Goal: Task Accomplishment & Management: Complete application form

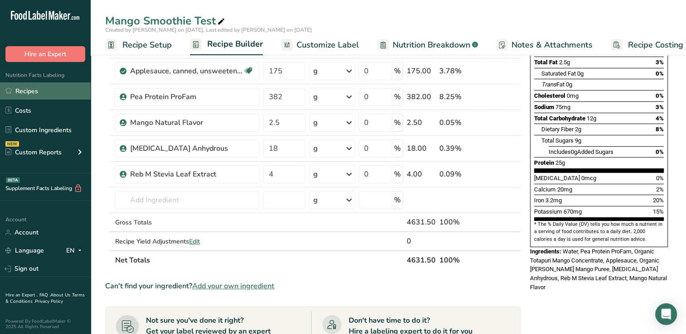
click at [48, 90] on link "Recipes" at bounding box center [45, 90] width 91 height 17
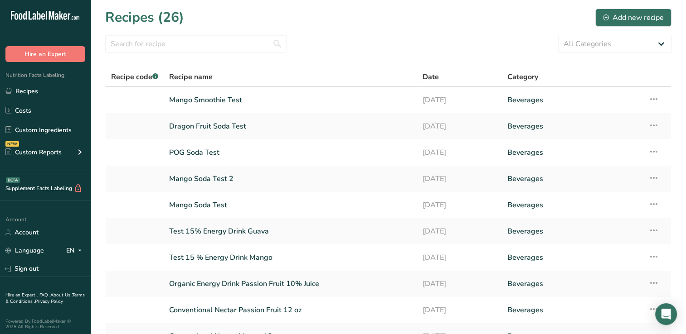
drag, startPoint x: 628, startPoint y: 13, endPoint x: 504, endPoint y: 3, distance: 124.6
click at [504, 3] on section "Recipes (26) Add new recipe All Categories Baked Goods [GEOGRAPHIC_DATA] Confec…" at bounding box center [388, 197] width 595 height 394
click at [638, 19] on div "Add new recipe" at bounding box center [633, 17] width 61 height 11
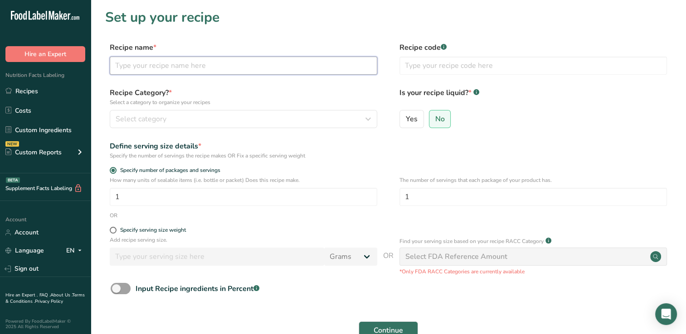
click at [145, 65] on input "text" at bounding box center [243, 66] width 267 height 18
type input "Ginger Turmeric Water Test"
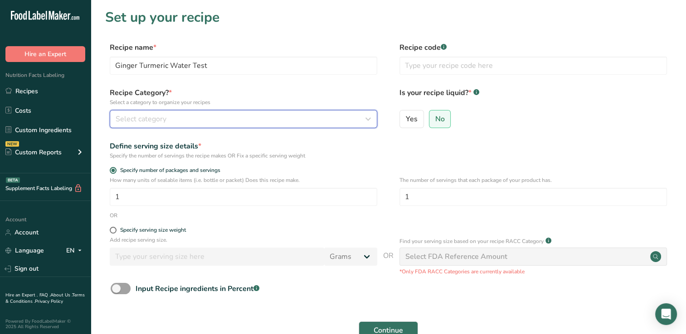
click at [124, 121] on span "Select category" at bounding box center [141, 119] width 51 height 11
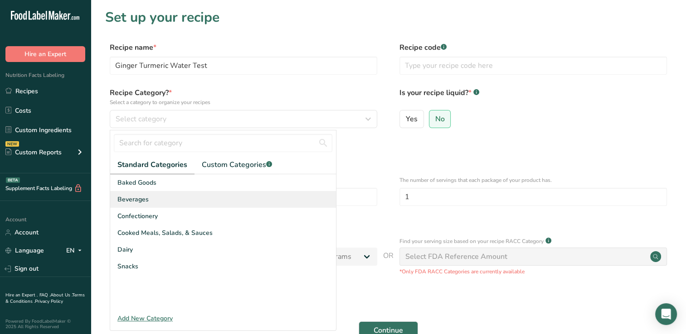
click at [132, 197] on span "Beverages" at bounding box center [132, 200] width 31 height 10
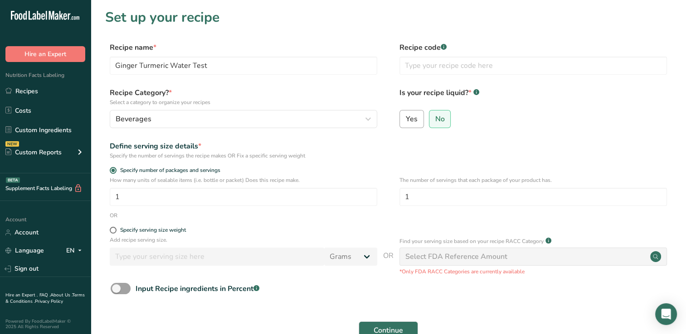
click at [413, 118] on span "Yes" at bounding box center [412, 119] width 12 height 9
click at [406, 118] on input "Yes" at bounding box center [403, 119] width 6 height 6
radio input "true"
radio input "false"
select select "22"
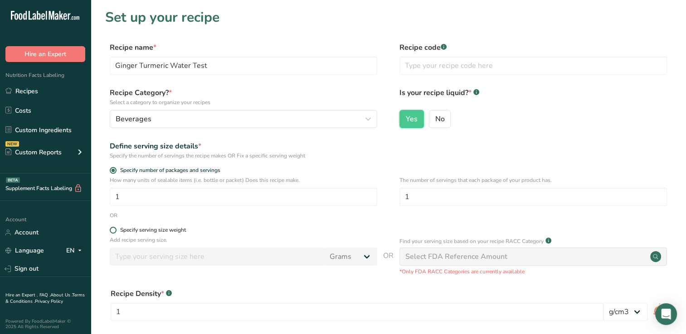
click at [114, 231] on span at bounding box center [113, 230] width 7 height 7
click at [114, 231] on input "Specify serving size weight" at bounding box center [113, 231] width 6 height 6
radio input "true"
radio input "false"
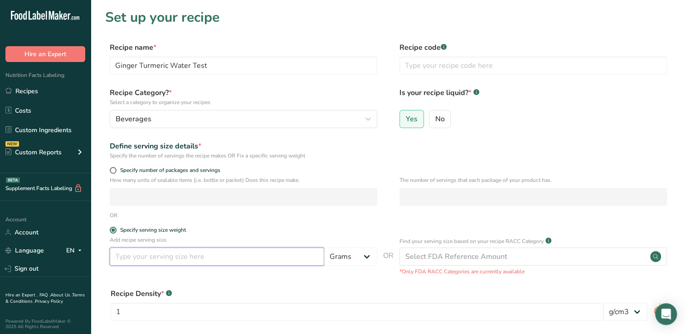
click at [125, 257] on input "number" at bounding box center [217, 257] width 214 height 18
type input "355"
click at [367, 258] on select "Grams kg mg mcg lb oz l mL fl oz tbsp tsp cup qt gallon" at bounding box center [350, 257] width 53 height 18
select select "17"
click at [324, 248] on select "Grams kg mg mcg lb oz l mL fl oz tbsp tsp cup qt gallon" at bounding box center [350, 257] width 53 height 18
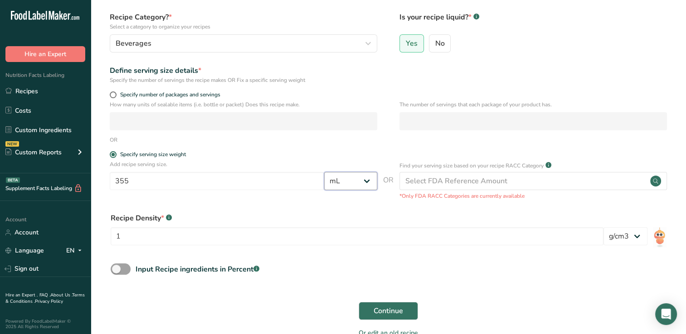
scroll to position [77, 0]
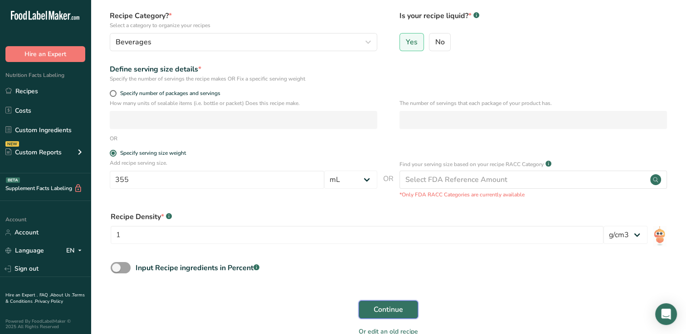
click at [388, 309] on span "Continue" at bounding box center [387, 310] width 29 height 11
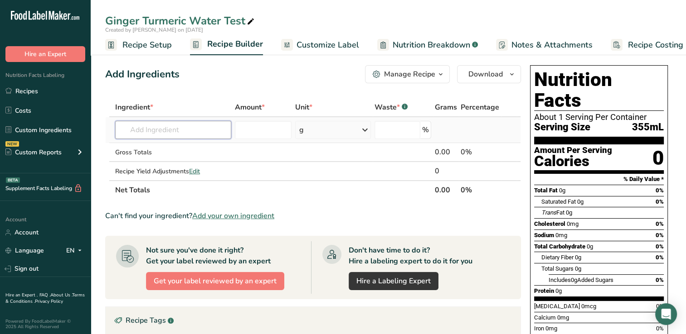
click at [145, 130] on input "text" at bounding box center [173, 130] width 116 height 18
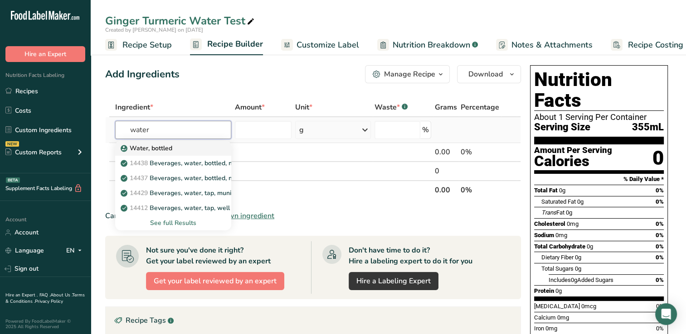
type input "water"
click at [151, 146] on p "Water, bottled" at bounding box center [147, 149] width 50 height 10
type input "Water, bottled"
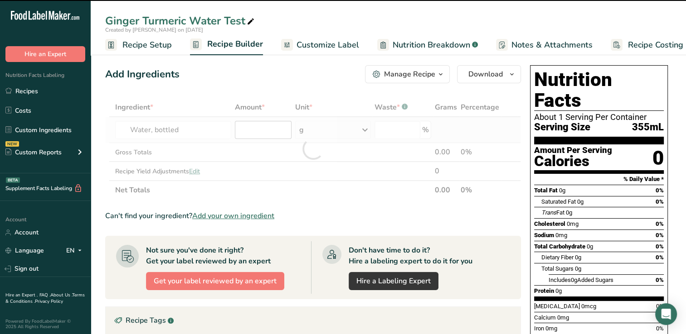
type input "0"
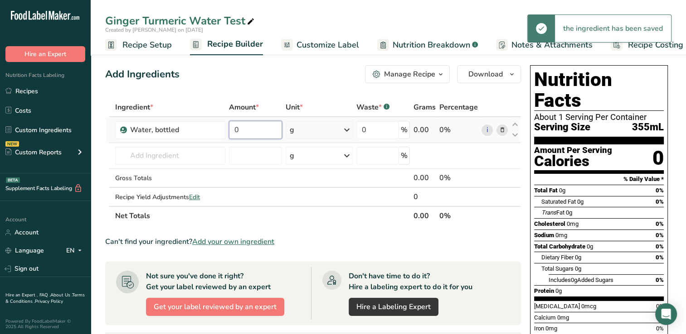
click at [243, 130] on input "0" at bounding box center [255, 130] width 53 height 18
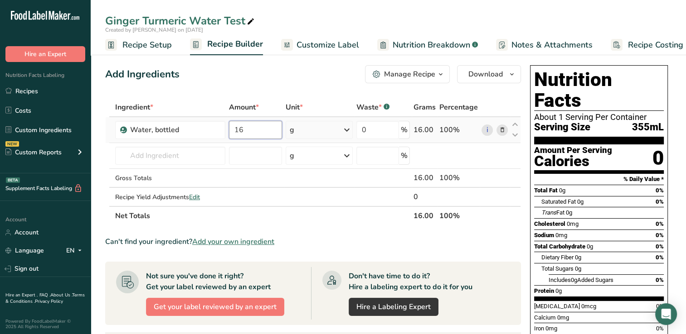
type input "16"
click at [346, 130] on div "Ingredient * Amount * Unit * Waste * .a-a{fill:#347362;}.b-a{fill:#fff;} Grams …" at bounding box center [313, 162] width 416 height 128
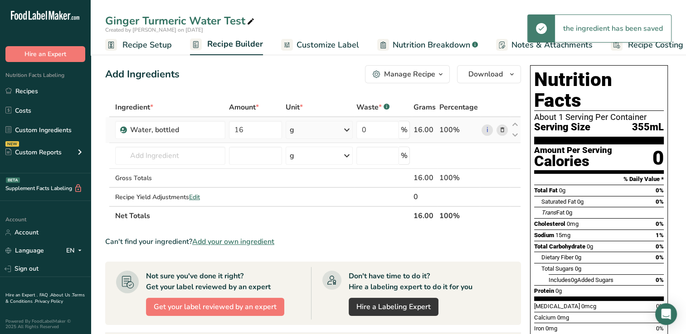
click at [346, 130] on icon at bounding box center [346, 130] width 11 height 16
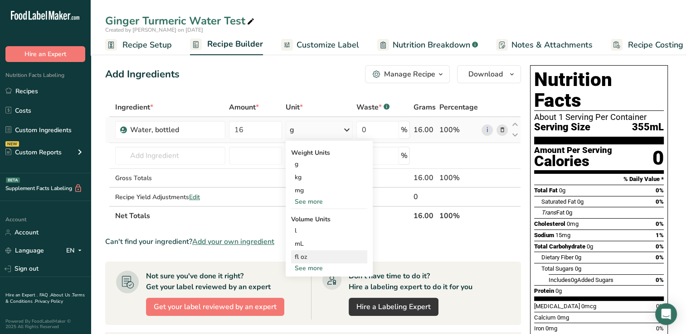
click at [301, 256] on div "fl oz" at bounding box center [329, 257] width 69 height 10
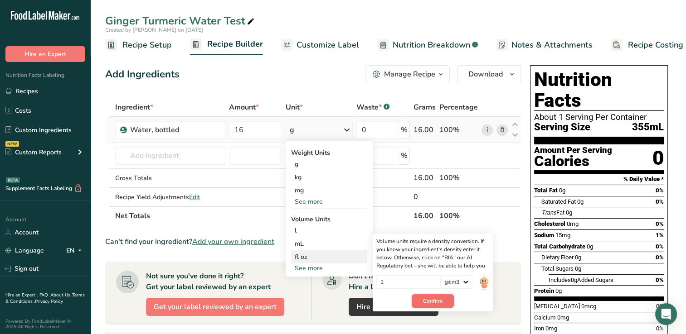
click at [446, 300] on button "Confirm" at bounding box center [433, 302] width 42 height 14
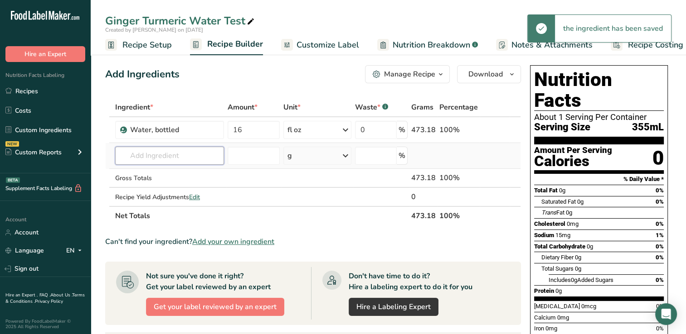
click at [137, 156] on input "text" at bounding box center [169, 156] width 109 height 18
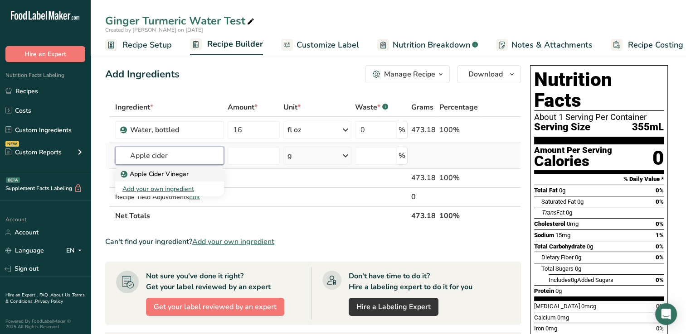
type input "Apple cider"
click at [152, 174] on p "Apple Cider Vinegar" at bounding box center [155, 175] width 66 height 10
type input "Apple Cider Vinegar"
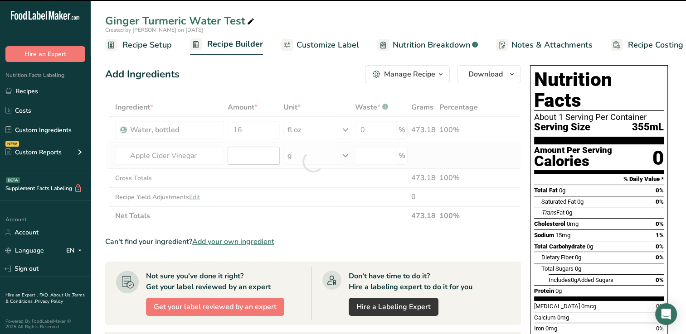
type input "0"
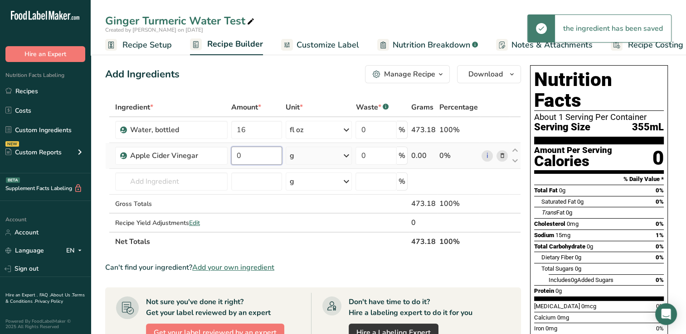
click at [261, 157] on input "0" at bounding box center [256, 156] width 51 height 18
type input "1"
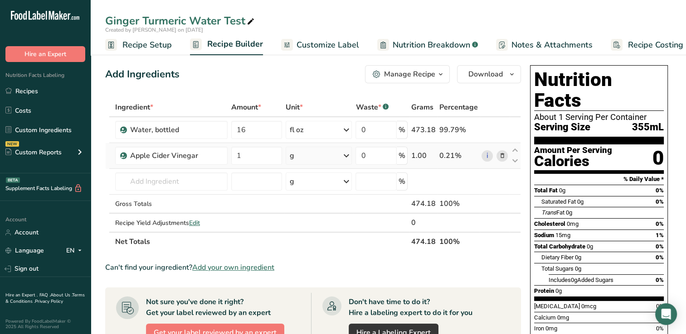
click at [346, 155] on div "Ingredient * Amount * Unit * Waste * .a-a{fill:#347362;}.b-a{fill:#fff;} Grams …" at bounding box center [313, 175] width 416 height 154
click at [346, 155] on icon at bounding box center [345, 156] width 11 height 16
click at [314, 294] on div "See more" at bounding box center [329, 295] width 76 height 10
select select "22"
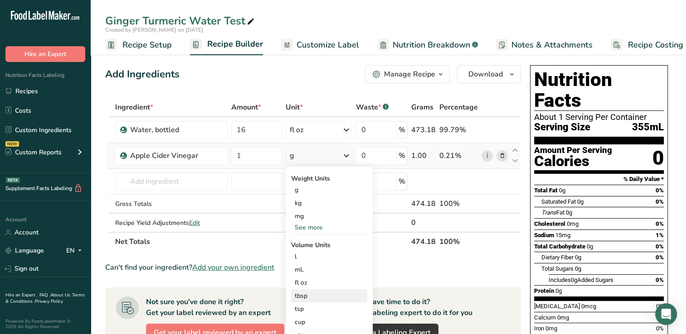
click at [299, 296] on div "tbsp" at bounding box center [329, 296] width 69 height 10
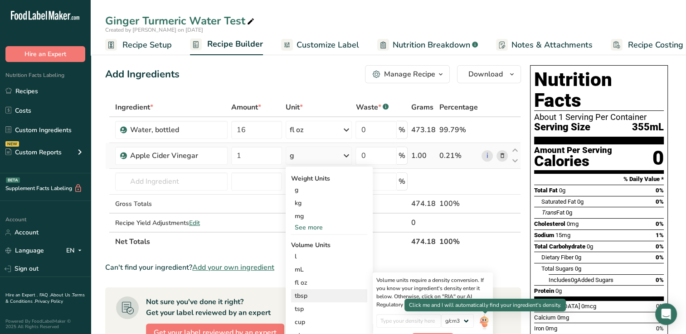
click at [484, 320] on img at bounding box center [484, 323] width 10 height 16
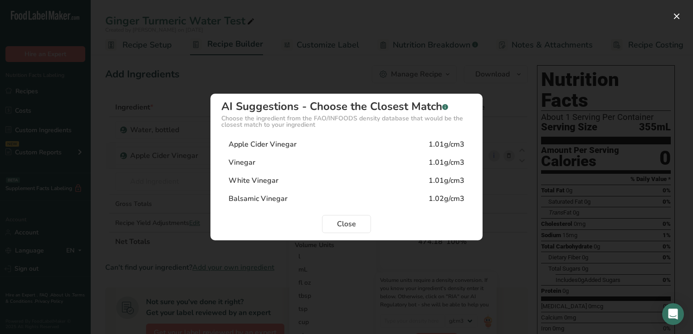
click at [271, 144] on div "Apple Cider Vinegar" at bounding box center [262, 144] width 68 height 11
type input "1.01"
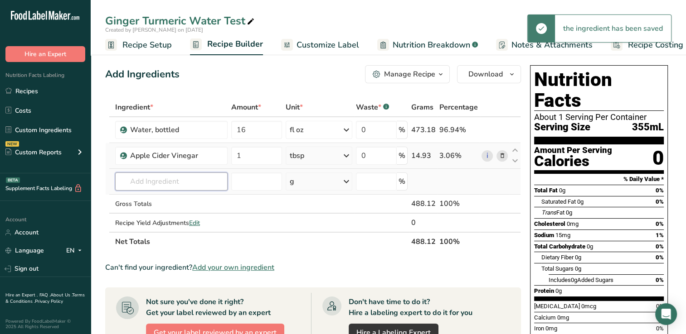
click at [136, 183] on input "text" at bounding box center [171, 182] width 112 height 18
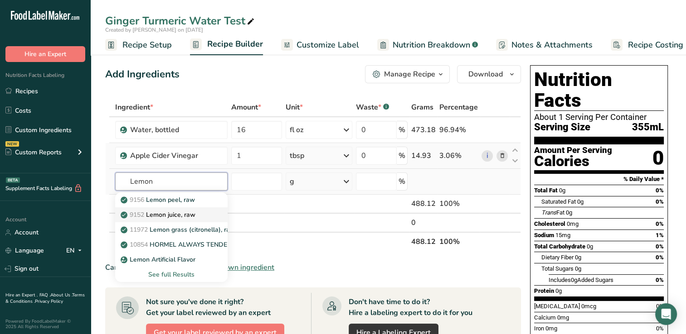
type input "Lemon"
click at [176, 213] on p "9152 Lemon juice, raw" at bounding box center [158, 215] width 73 height 10
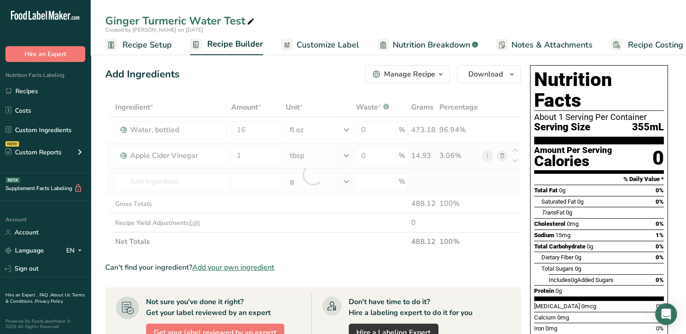
type input "Lemon juice, raw"
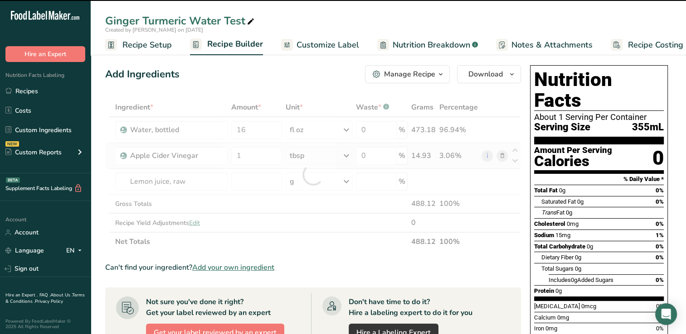
type input "0"
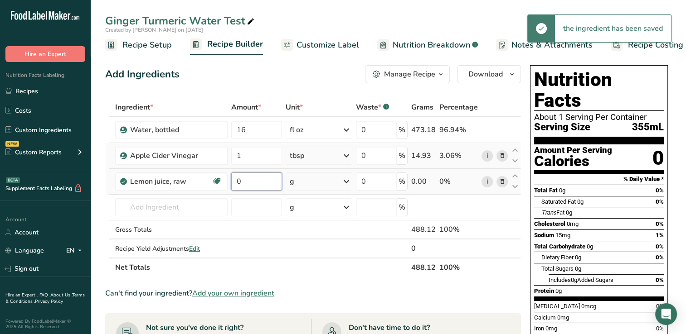
click at [253, 182] on input "0" at bounding box center [256, 182] width 51 height 18
type input "1"
click at [346, 182] on div "Ingredient * Amount * Unit * Waste * .a-a{fill:#347362;}.b-a{fill:#fff;} Grams …" at bounding box center [313, 187] width 416 height 179
click at [346, 180] on icon at bounding box center [346, 182] width 11 height 16
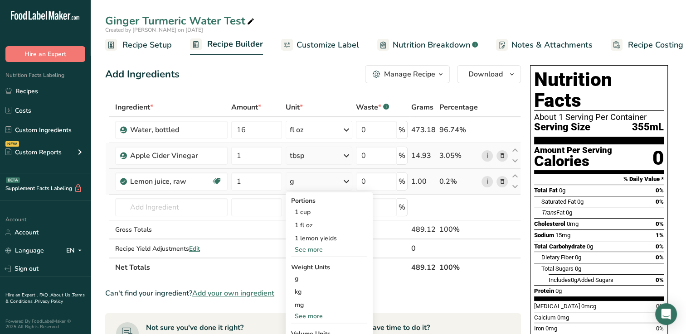
click at [320, 315] on div "See more" at bounding box center [329, 317] width 76 height 10
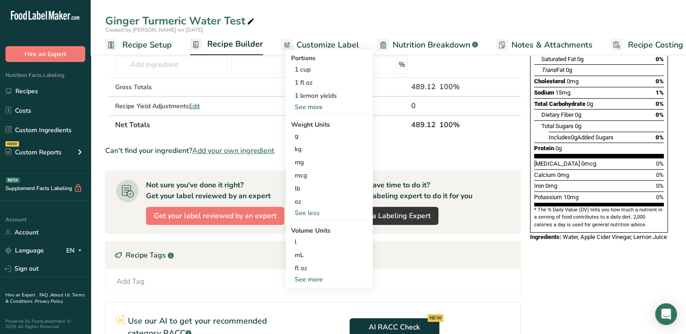
scroll to position [145, 0]
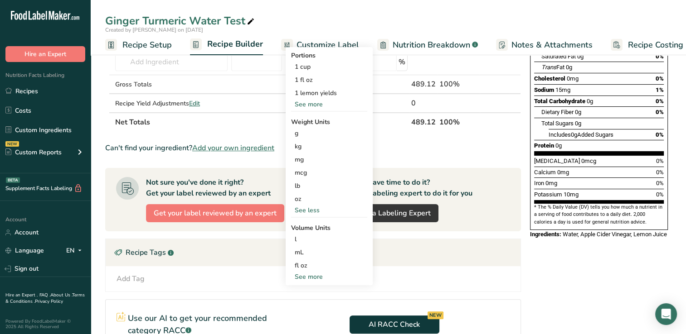
click at [315, 275] on div "See more" at bounding box center [329, 277] width 76 height 10
click at [301, 279] on div "tbsp" at bounding box center [329, 279] width 69 height 10
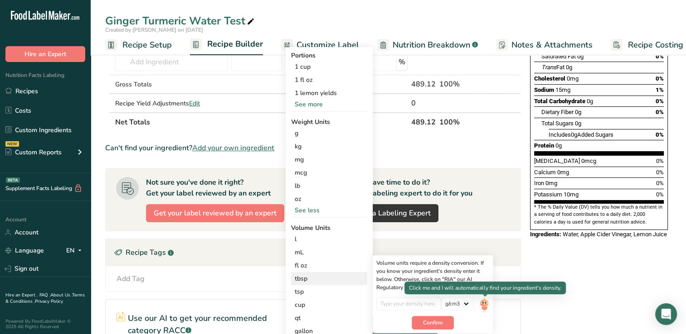
click at [484, 303] on img at bounding box center [484, 305] width 10 height 16
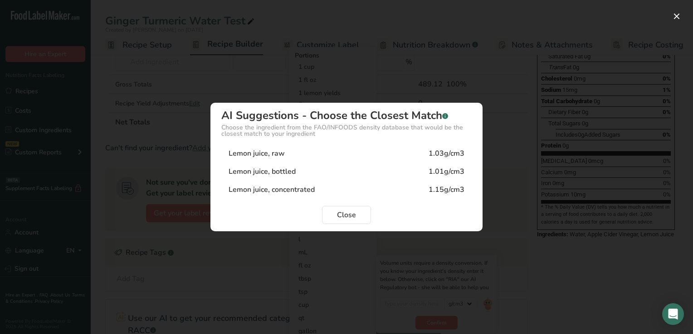
click at [286, 155] on div "Lemon juice, raw 1.03g/cm3" at bounding box center [346, 154] width 250 height 18
type input "1.03"
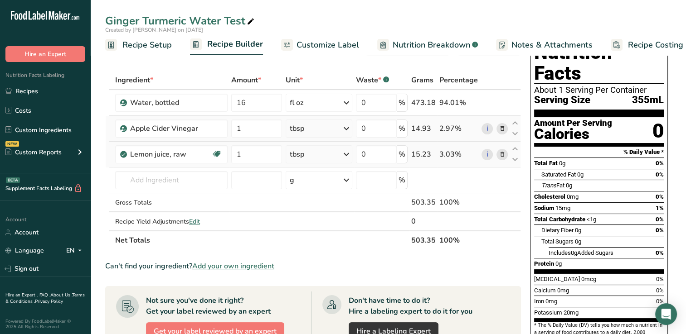
scroll to position [27, 0]
click at [127, 181] on input "text" at bounding box center [171, 181] width 112 height 18
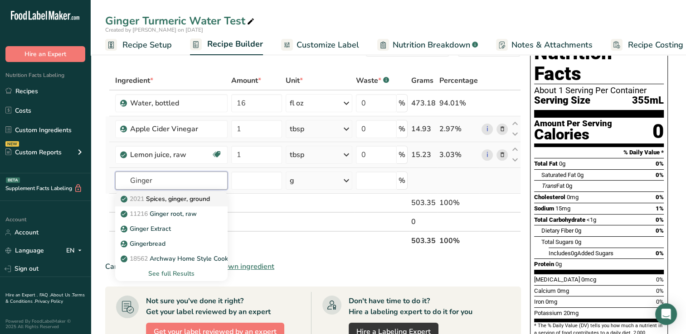
type input "Ginger"
click at [181, 201] on p "2021 Spices, ginger, ground" at bounding box center [165, 199] width 87 height 10
type input "Spices, ginger, ground"
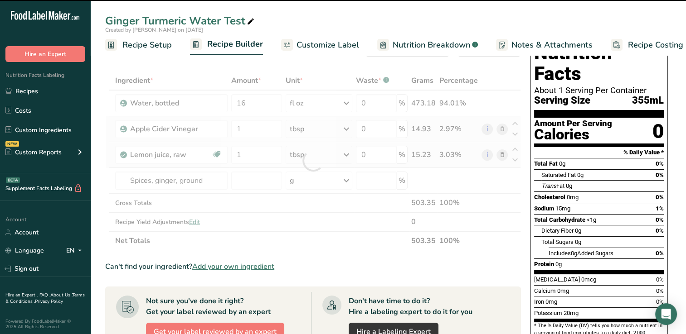
type input "0"
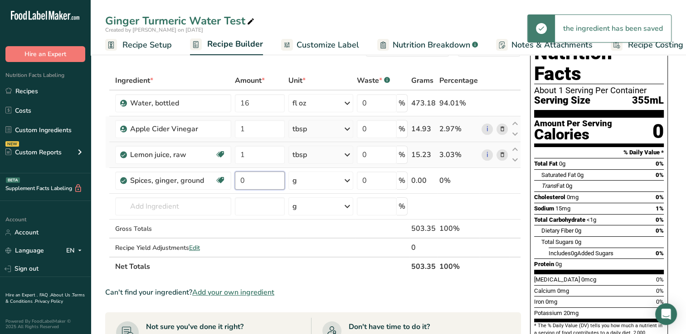
click at [253, 182] on input "0" at bounding box center [260, 181] width 50 height 18
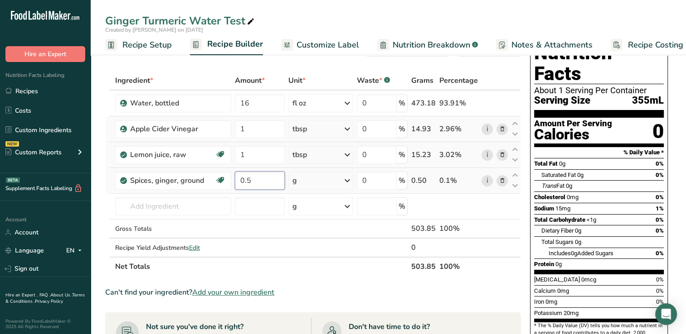
type input "0.5"
click at [349, 180] on div "Ingredient * Amount * Unit * Waste * .a-a{fill:#347362;}.b-a{fill:#fff;} Grams …" at bounding box center [313, 173] width 416 height 205
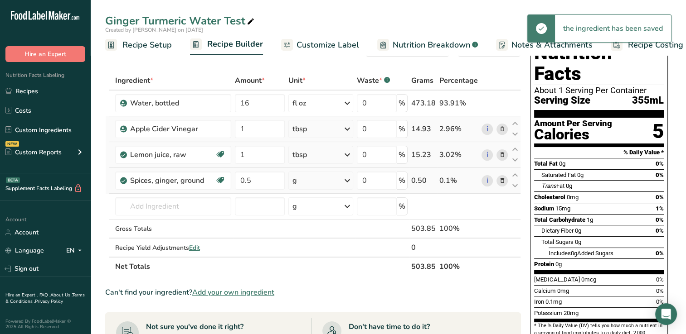
click at [348, 180] on icon at bounding box center [347, 181] width 11 height 16
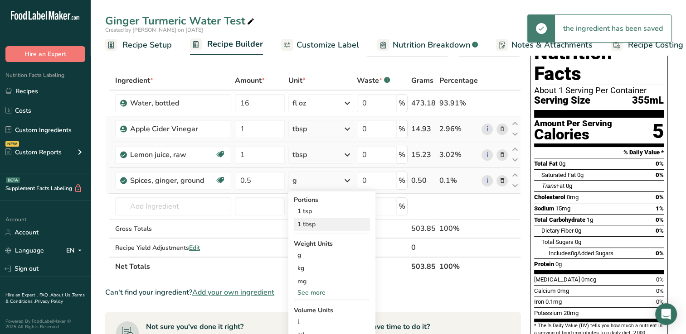
click at [314, 222] on div "1 tbsp" at bounding box center [332, 224] width 76 height 13
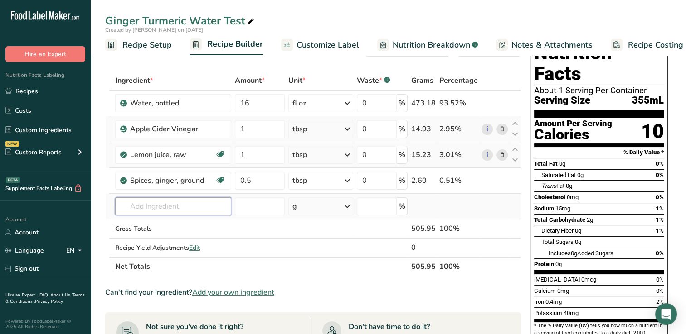
click at [145, 208] on input "text" at bounding box center [173, 207] width 116 height 18
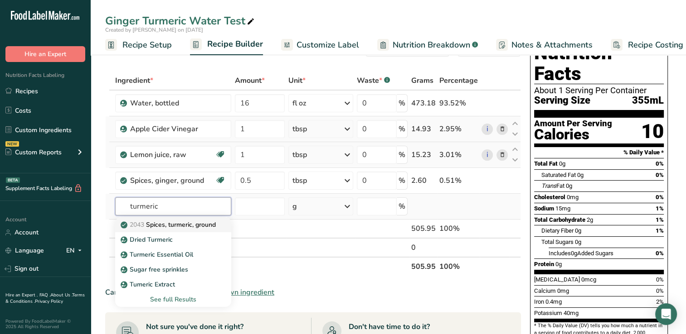
type input "turmeric"
click at [199, 224] on p "2043 Spices, turmeric, ground" at bounding box center [168, 225] width 93 height 10
type input "Spices, turmeric, ground"
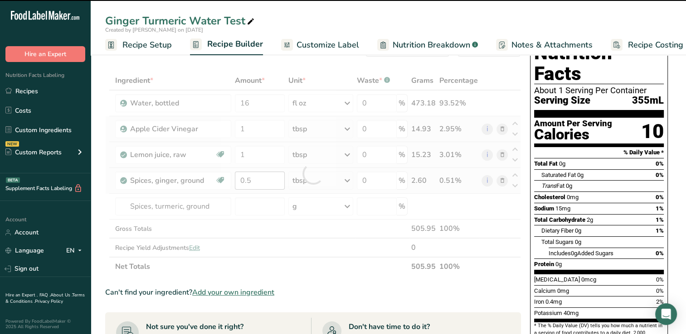
type input "0"
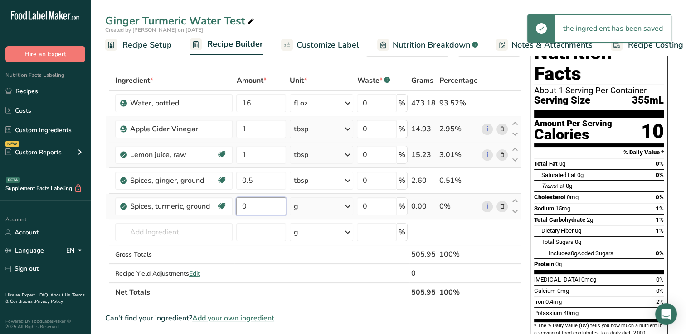
click at [252, 206] on input "0" at bounding box center [260, 207] width 49 height 18
type input "0.5"
click at [349, 208] on div "Ingredient * Amount * Unit * Waste * .a-a{fill:#347362;}.b-a{fill:#fff;} Grams …" at bounding box center [313, 186] width 416 height 231
click at [350, 204] on icon at bounding box center [347, 207] width 11 height 16
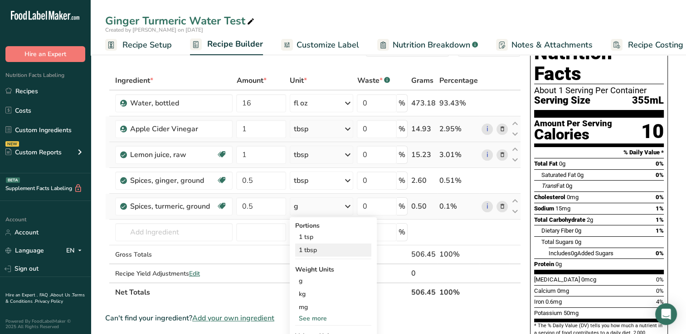
click at [315, 248] on div "1 tbsp" at bounding box center [333, 250] width 76 height 13
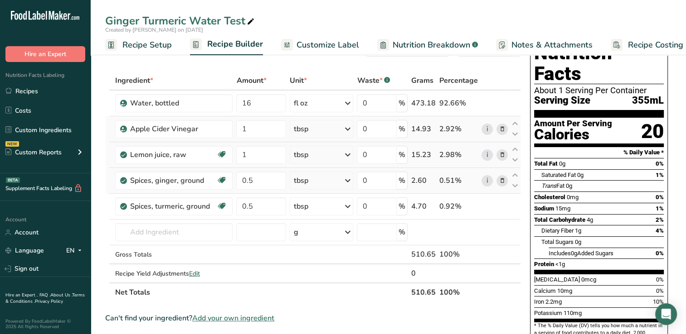
click at [346, 179] on icon at bounding box center [347, 181] width 11 height 16
click at [315, 211] on div "1 tsp" at bounding box center [333, 211] width 76 height 13
click at [348, 206] on icon at bounding box center [347, 207] width 11 height 16
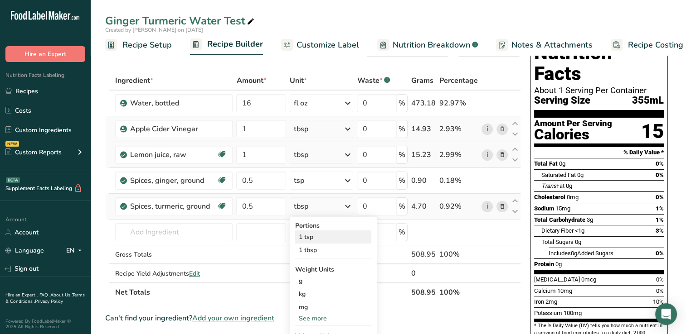
click at [308, 236] on div "1 tsp" at bounding box center [333, 237] width 76 height 13
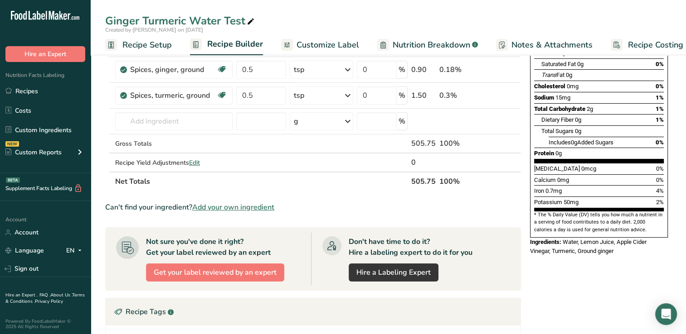
scroll to position [0, 0]
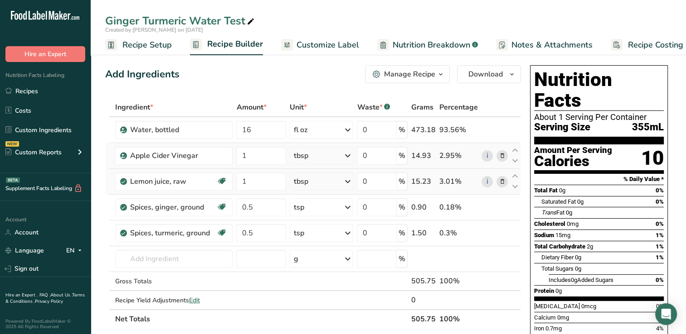
click at [321, 45] on span "Customize Label" at bounding box center [327, 45] width 63 height 12
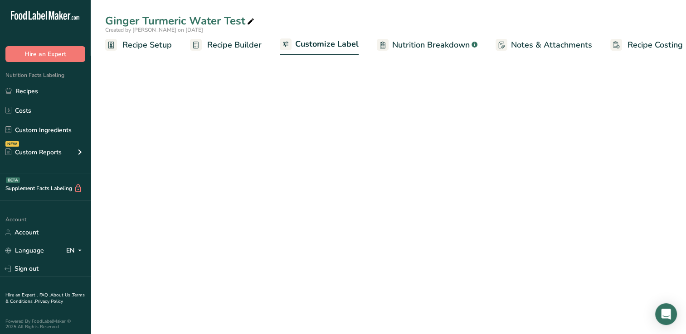
scroll to position [0, 11]
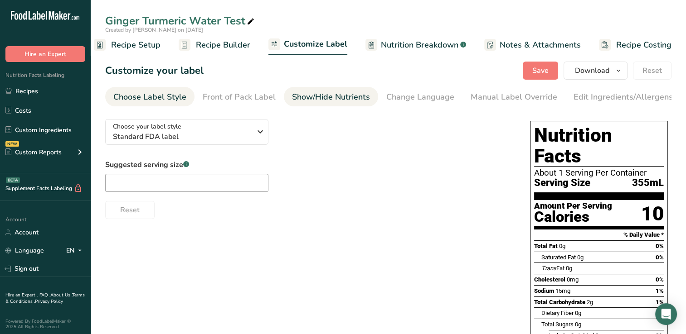
click at [321, 97] on div "Show/Hide Nutrients" at bounding box center [331, 97] width 78 height 12
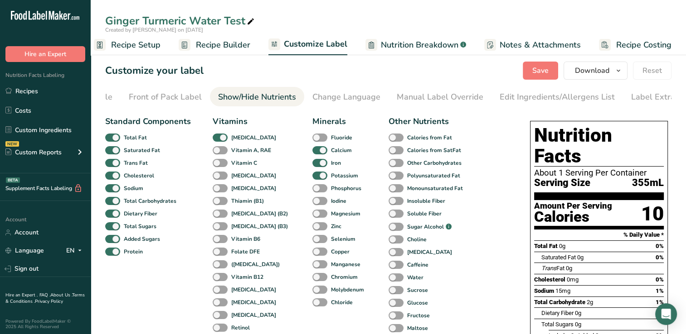
scroll to position [0, 92]
click at [218, 165] on span at bounding box center [220, 163] width 15 height 9
click at [218, 165] on input "Vitamin C" at bounding box center [216, 163] width 6 height 6
checkbox input "true"
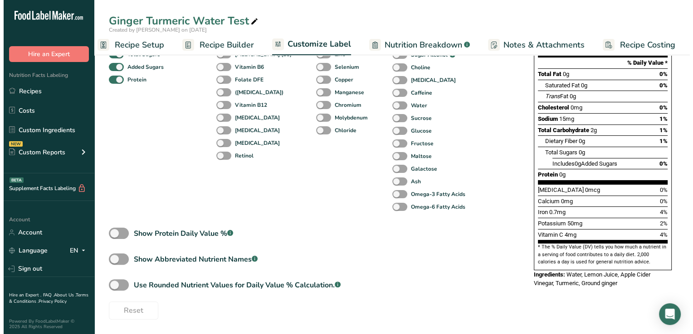
scroll to position [0, 0]
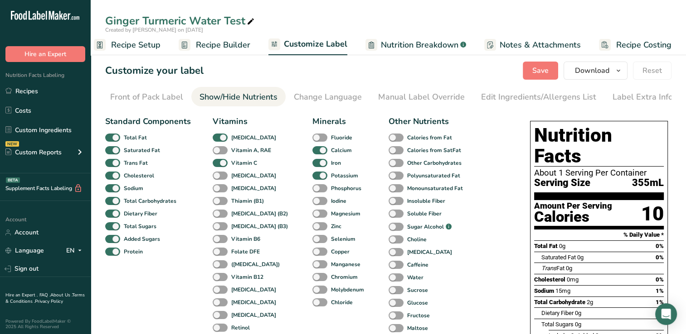
click at [233, 44] on span "Recipe Builder" at bounding box center [223, 45] width 54 height 12
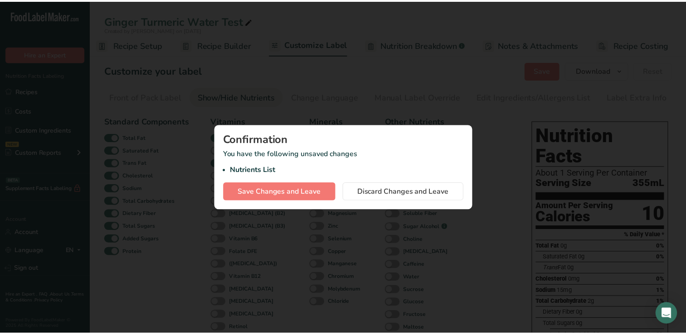
scroll to position [0, 5]
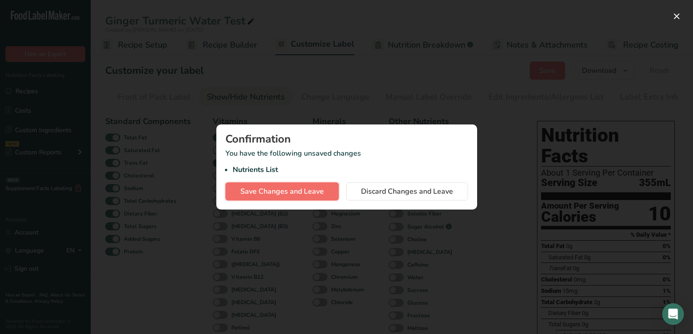
click at [317, 190] on span "Save Changes and Leave" at bounding box center [281, 191] width 83 height 11
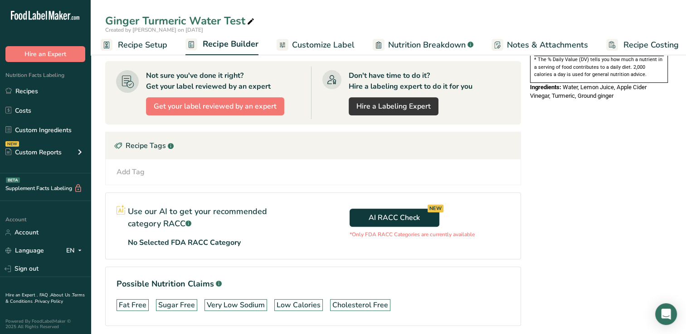
scroll to position [331, 0]
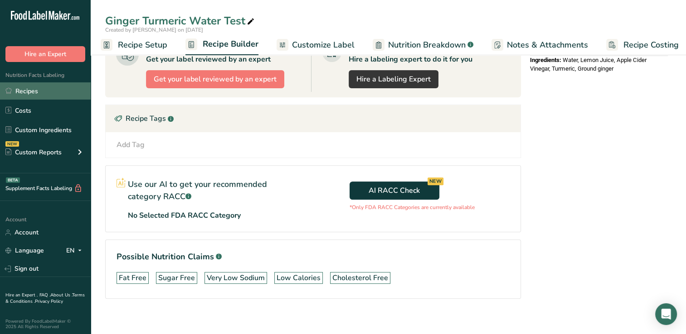
click at [31, 91] on link "Recipes" at bounding box center [45, 90] width 91 height 17
